Goal: Transaction & Acquisition: Book appointment/travel/reservation

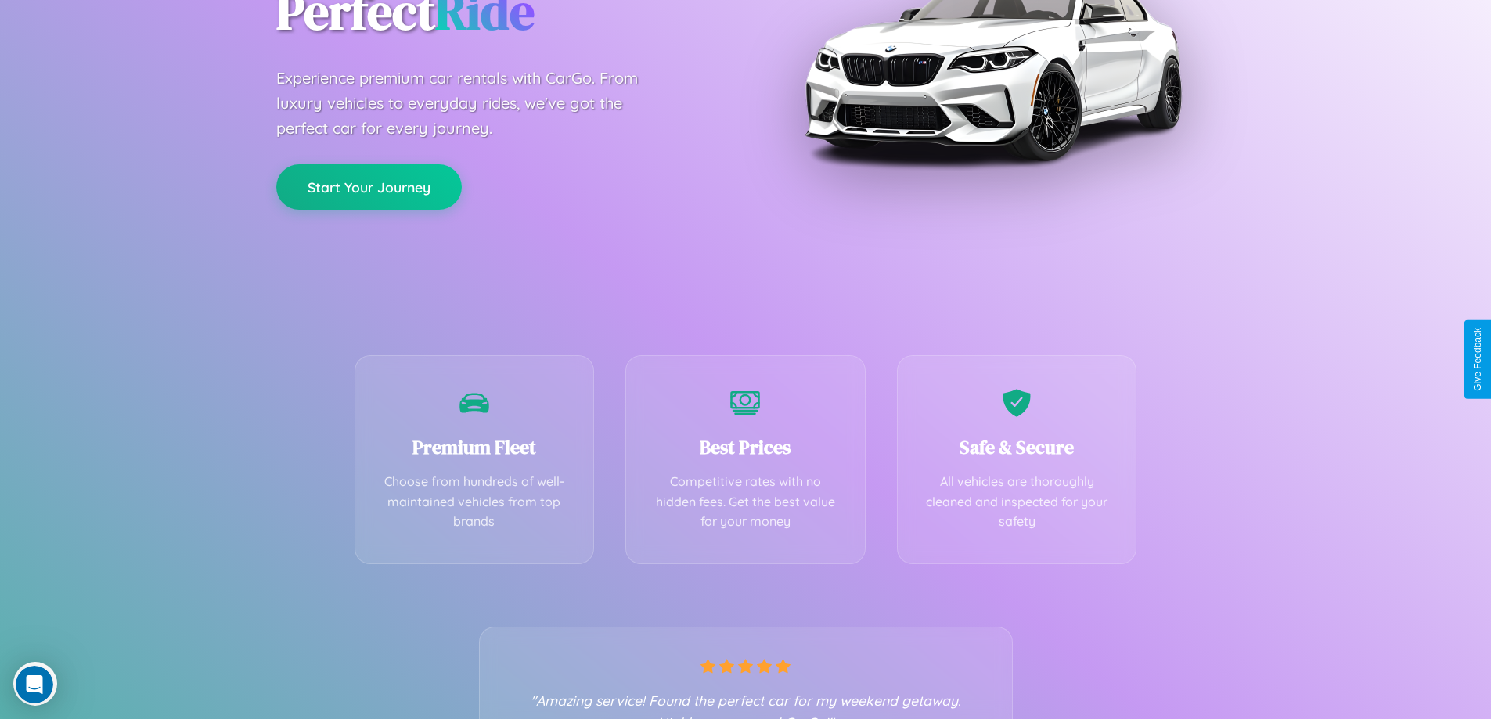
scroll to position [308, 0]
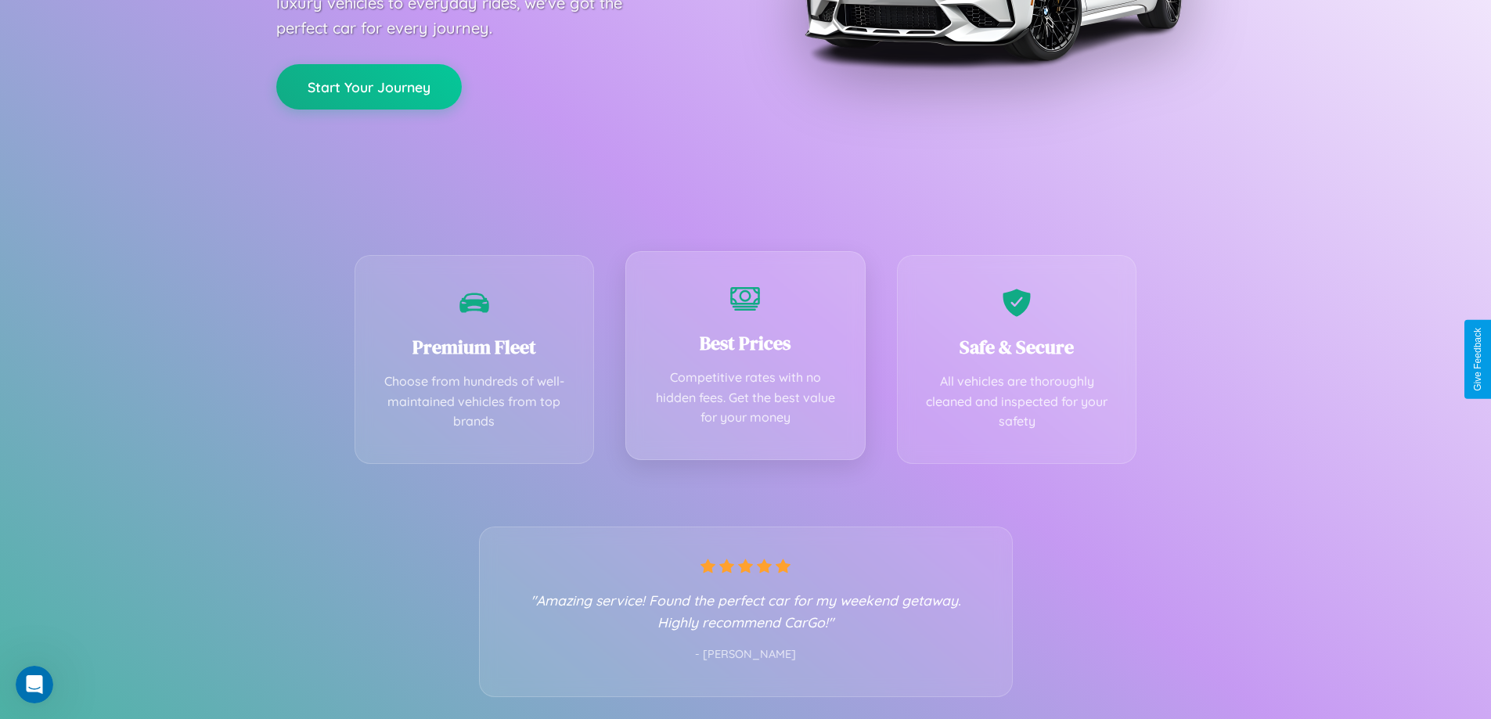
click at [745, 359] on div "Best Prices Competitive rates with no hidden fees. Get the best value for your …" at bounding box center [745, 355] width 240 height 209
click at [369, 85] on button "Start Your Journey" at bounding box center [368, 85] width 185 height 45
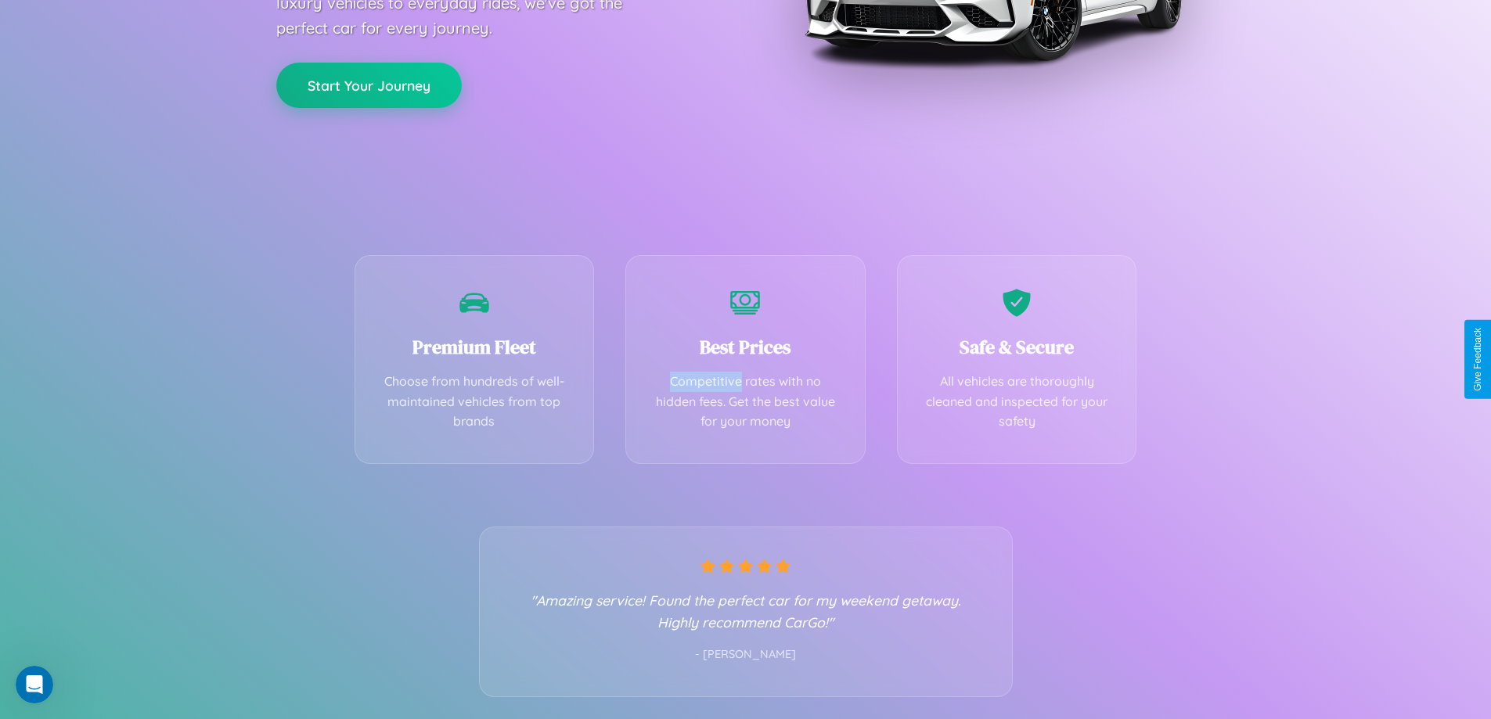
click at [369, 85] on button "Start Your Journey" at bounding box center [368, 85] width 185 height 45
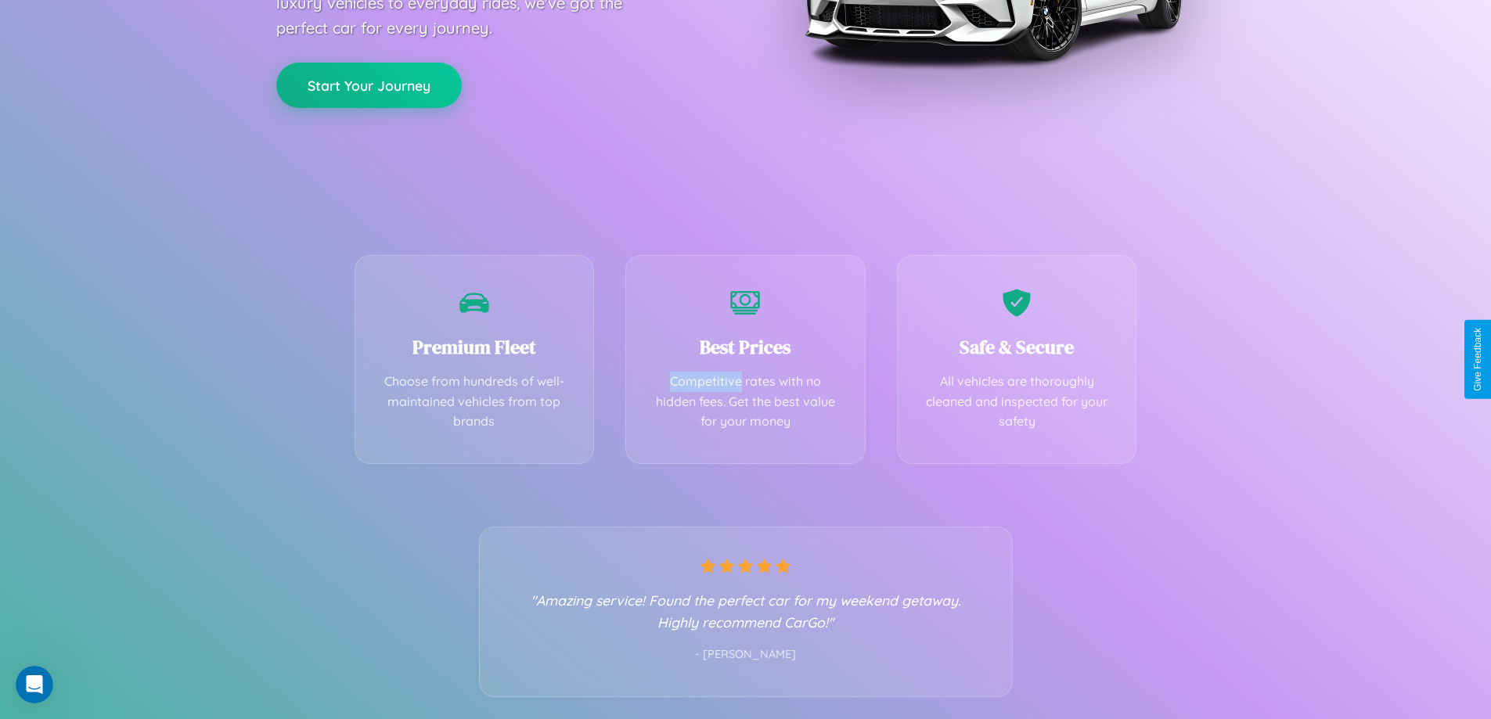
click at [369, 85] on button "Start Your Journey" at bounding box center [368, 85] width 185 height 45
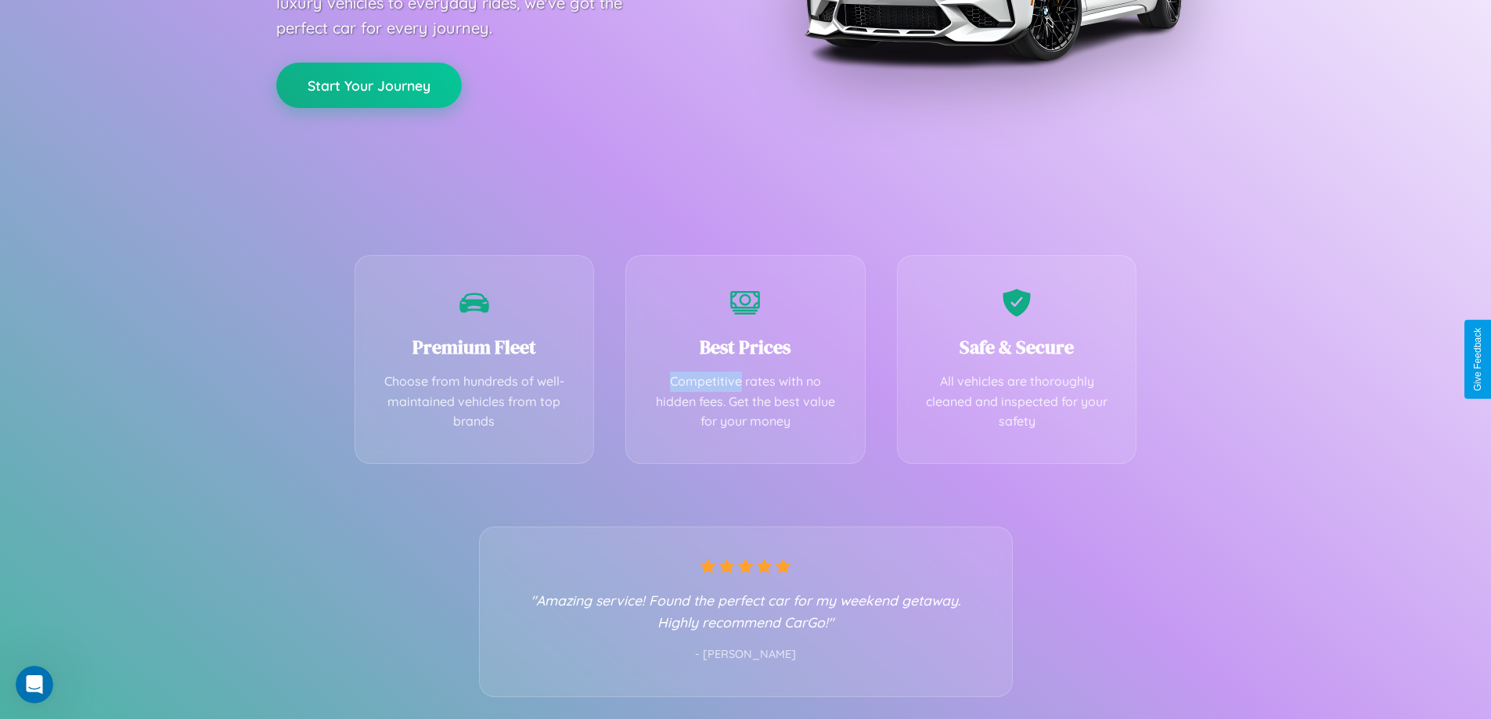
click at [369, 85] on button "Start Your Journey" at bounding box center [368, 85] width 185 height 45
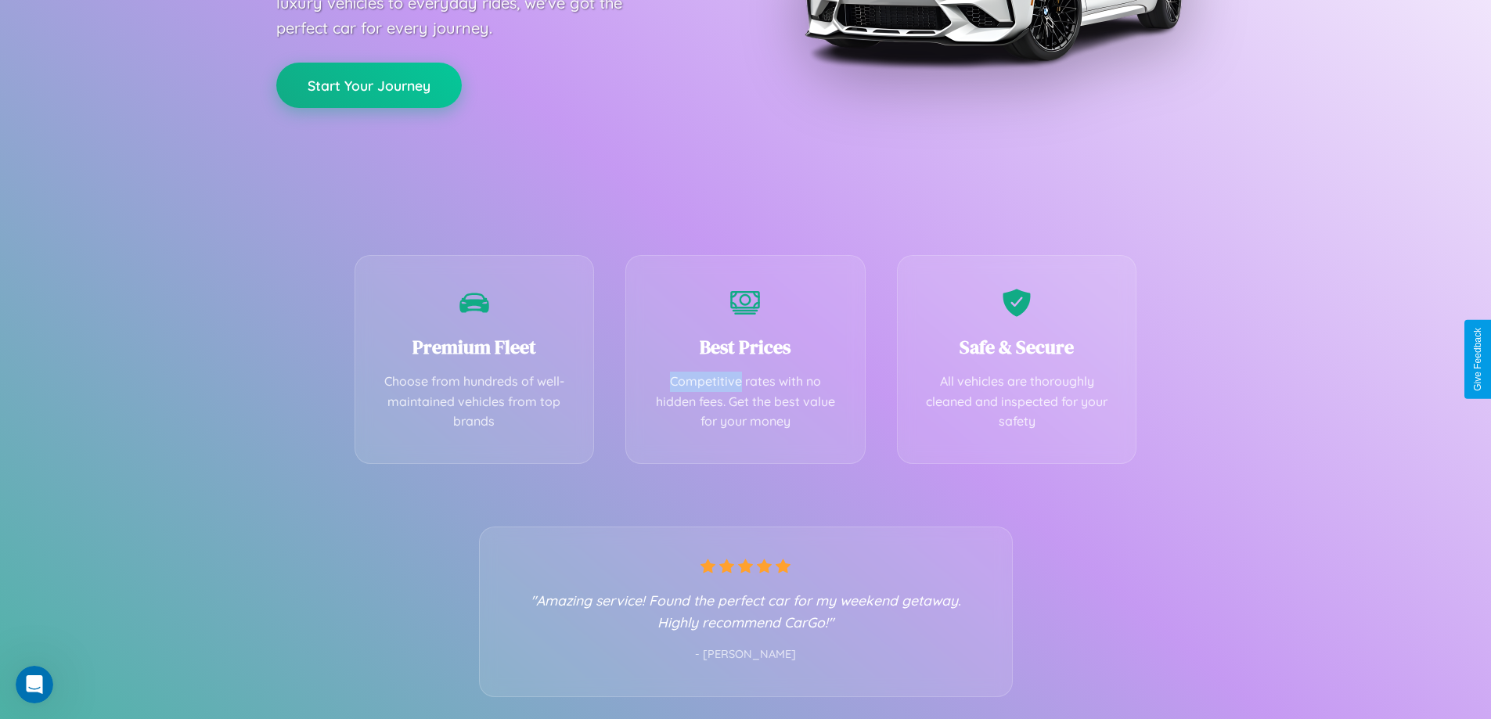
click at [369, 85] on button "Start Your Journey" at bounding box center [368, 85] width 185 height 45
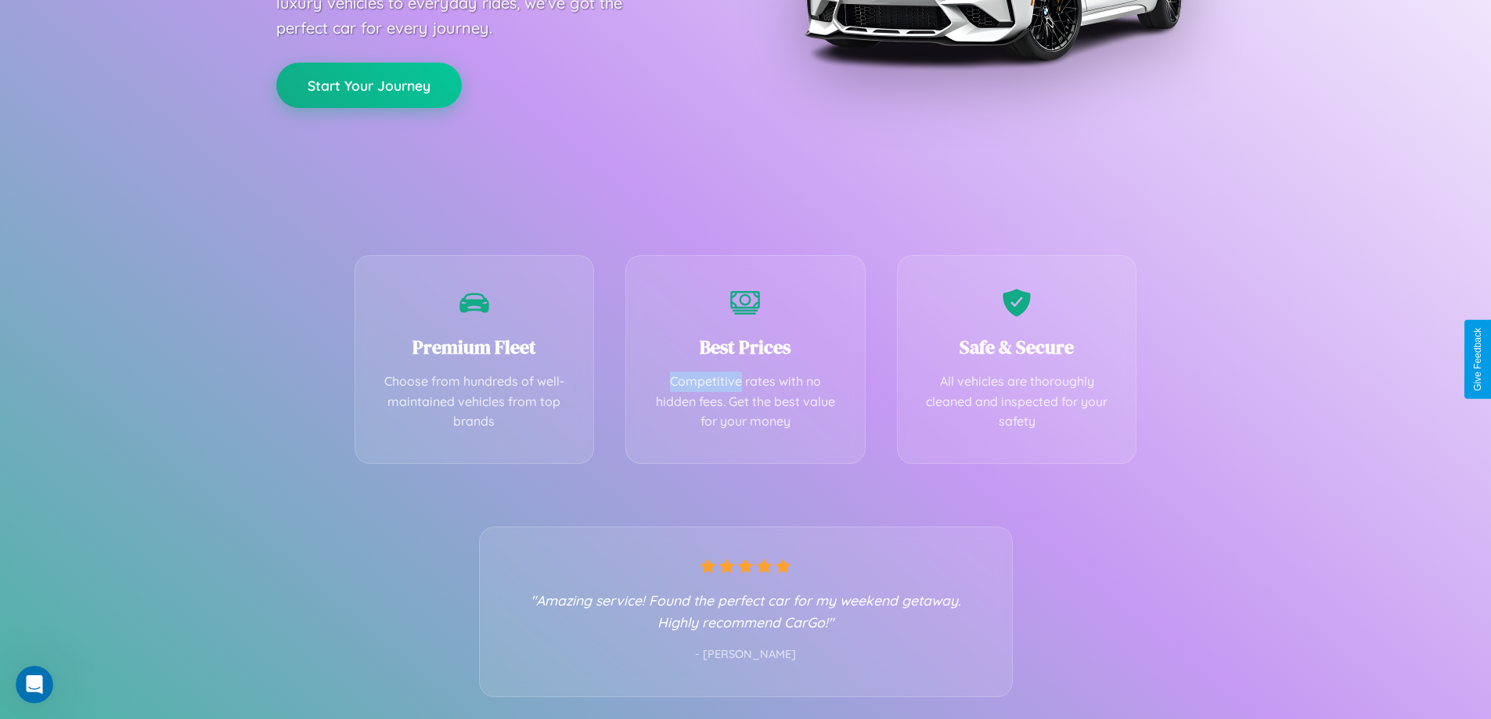
click at [369, 85] on button "Start Your Journey" at bounding box center [368, 85] width 185 height 45
